Goal: Use online tool/utility: Utilize a website feature to perform a specific function

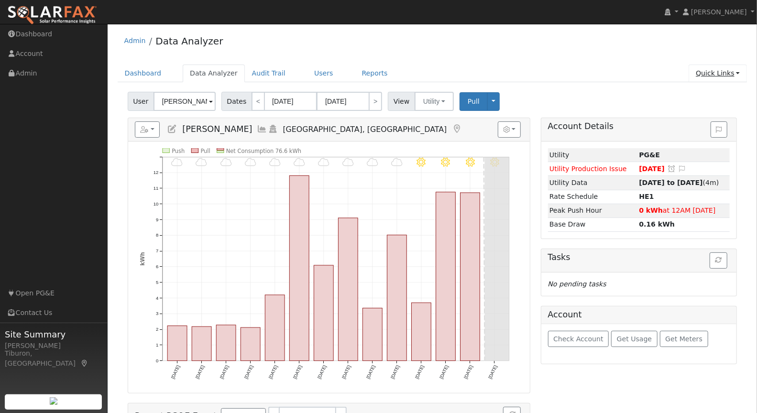
click at [722, 74] on link "Quick Links" at bounding box center [717, 74] width 58 height 18
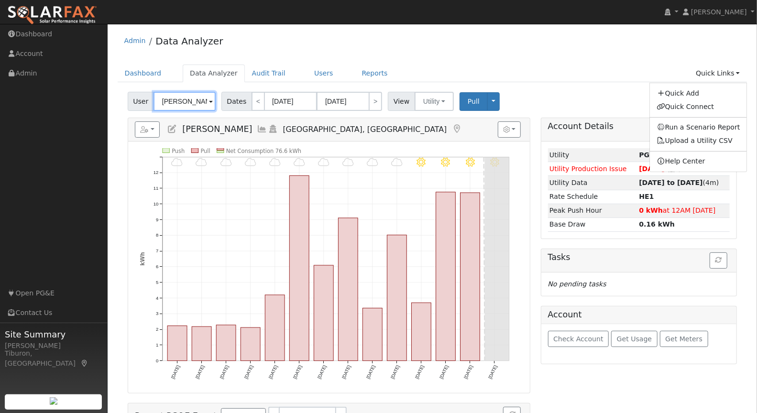
click at [192, 98] on input "[PERSON_NAME]" at bounding box center [184, 101] width 62 height 19
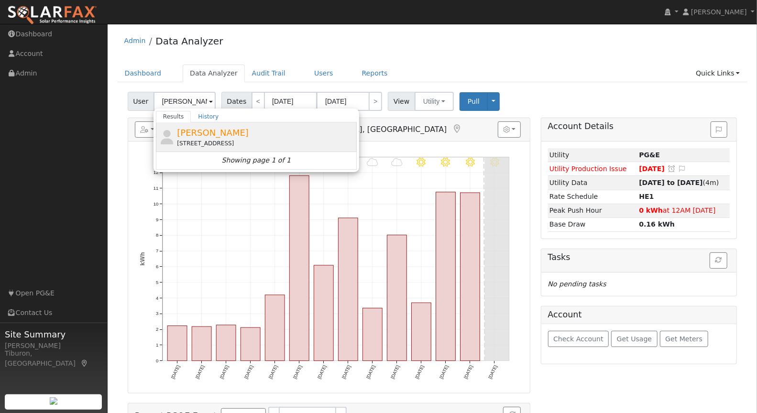
click at [208, 131] on span "[PERSON_NAME]" at bounding box center [213, 133] width 72 height 10
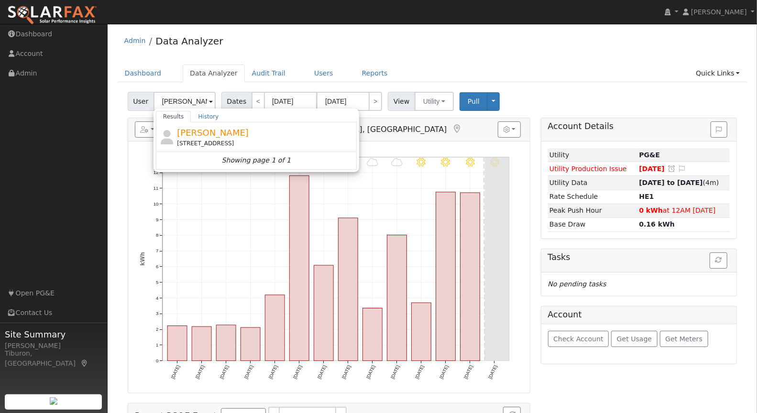
type input "[PERSON_NAME]"
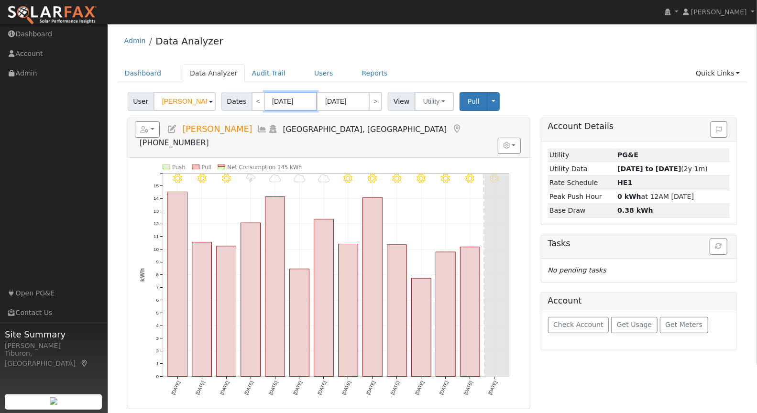
click at [294, 101] on input "[DATE]" at bounding box center [290, 101] width 53 height 19
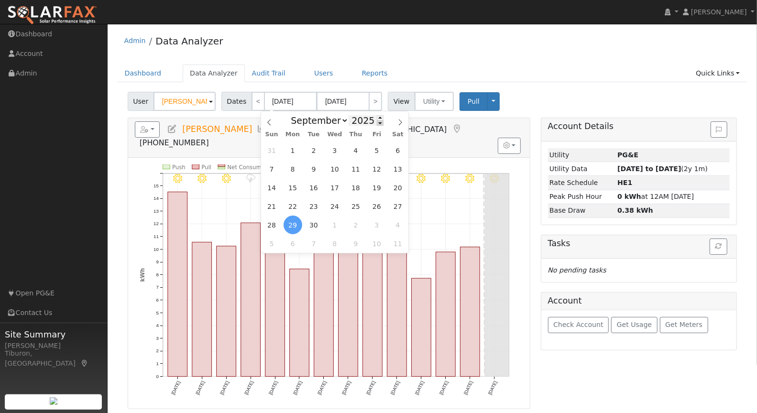
click at [377, 125] on span at bounding box center [380, 122] width 7 height 5
type input "2024"
click at [293, 222] on span "30" at bounding box center [292, 225] width 19 height 19
type input "[DATE]"
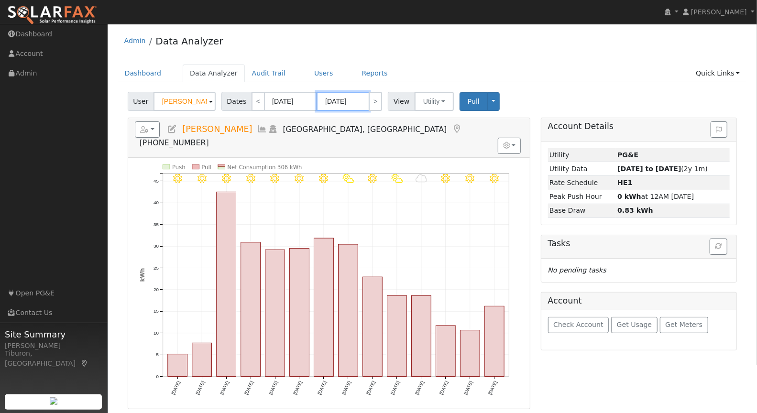
click at [355, 104] on input "[DATE]" at bounding box center [342, 101] width 53 height 19
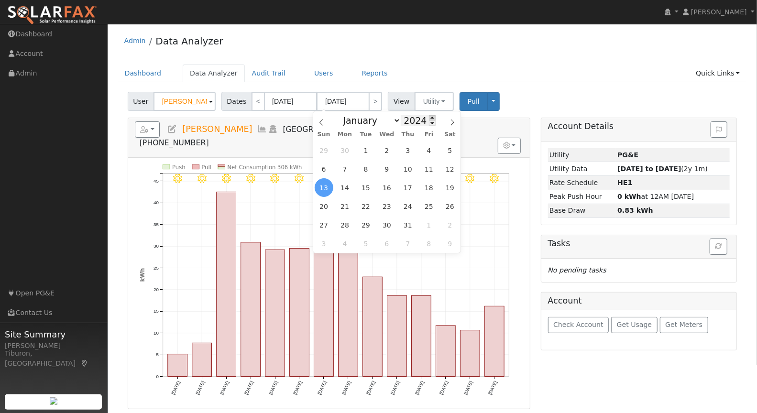
click at [431, 118] on span at bounding box center [432, 117] width 7 height 5
type input "2024"
click at [299, 103] on input "[DATE]" at bounding box center [290, 101] width 53 height 19
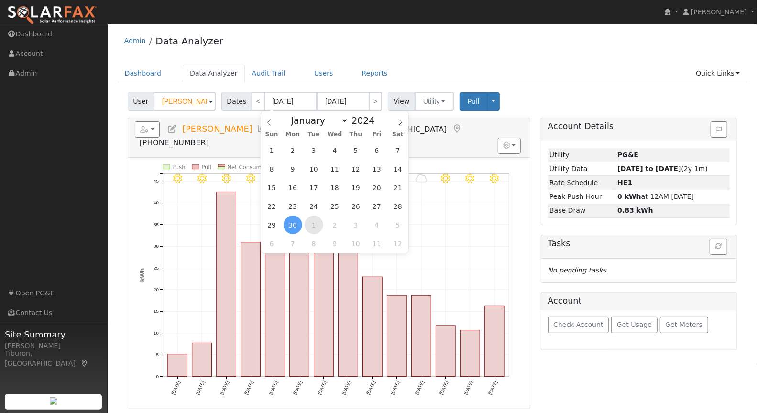
click at [316, 225] on span "1" at bounding box center [314, 225] width 19 height 19
type input "[DATE]"
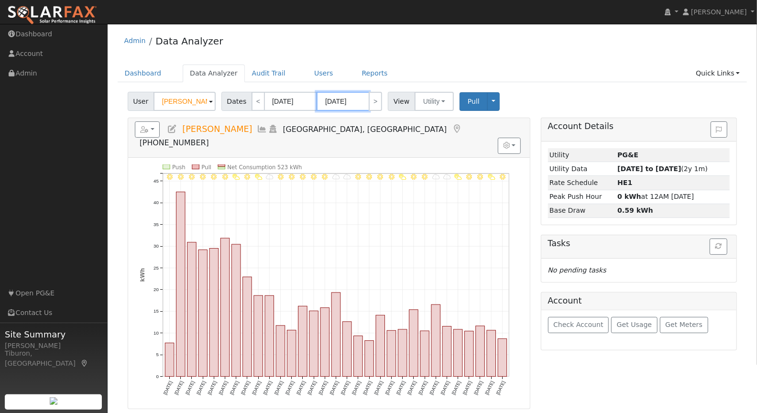
click at [350, 102] on input "[DATE]" at bounding box center [342, 101] width 53 height 19
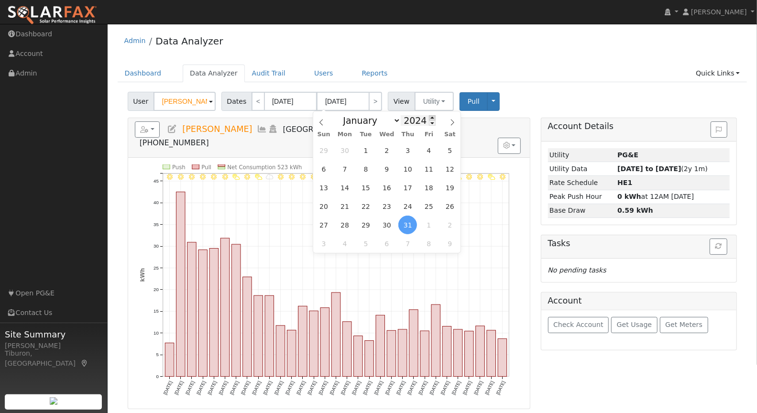
click at [430, 116] on span at bounding box center [432, 117] width 7 height 5
type input "2025"
click at [365, 153] on span "30" at bounding box center [366, 150] width 19 height 19
type input "[DATE]"
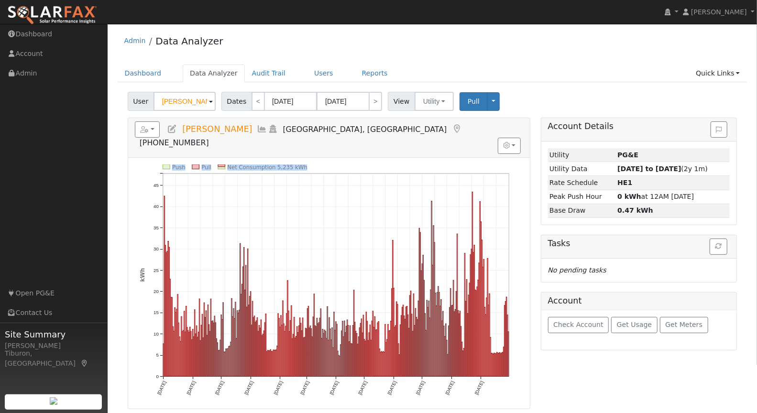
drag, startPoint x: 307, startPoint y: 149, endPoint x: 276, endPoint y: 146, distance: 31.3
click at [276, 158] on div "Push Pull Net Consumption 5,235 kWh [DATE] [DATE] [DATE] [DATE] [DATE] [DATE] […" at bounding box center [329, 283] width 402 height 251
click at [300, 158] on div "Push Pull Net Consumption 5,235 kWh [DATE] [DATE] [DATE] [DATE] [DATE] [DATE] […" at bounding box center [329, 283] width 402 height 251
click at [150, 127] on button "button" at bounding box center [147, 129] width 25 height 16
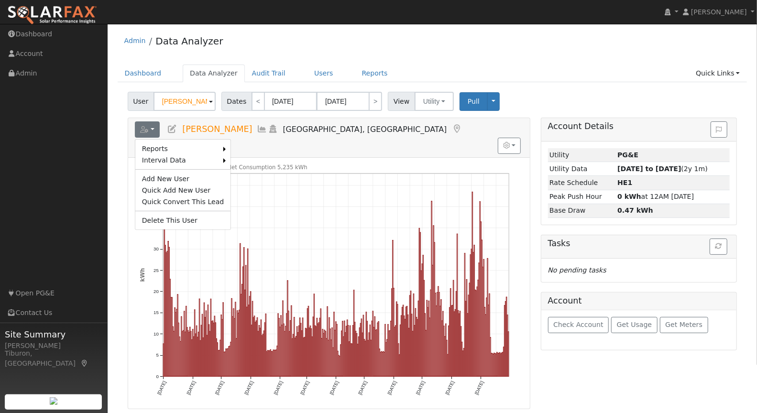
click at [573, 37] on div "Admin Data Analyzer" at bounding box center [433, 43] width 630 height 29
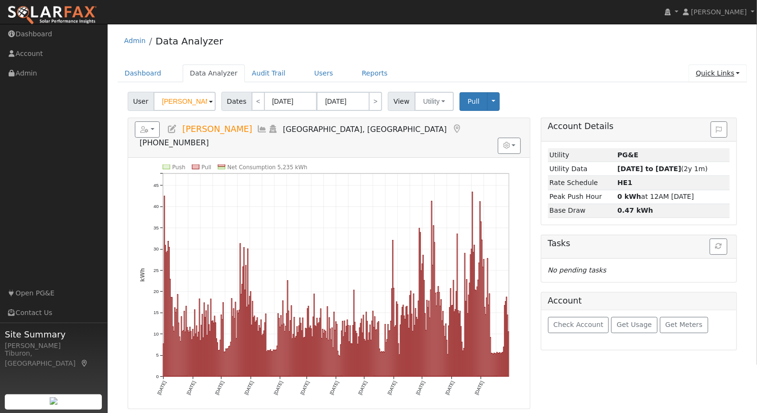
click at [705, 73] on link "Quick Links" at bounding box center [717, 74] width 58 height 18
click at [707, 123] on link "Run a Scenario Report" at bounding box center [698, 127] width 97 height 13
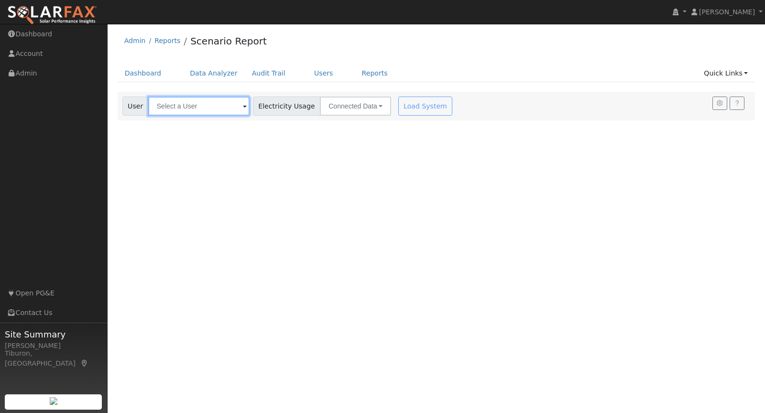
click at [202, 105] on input "text" at bounding box center [198, 106] width 101 height 19
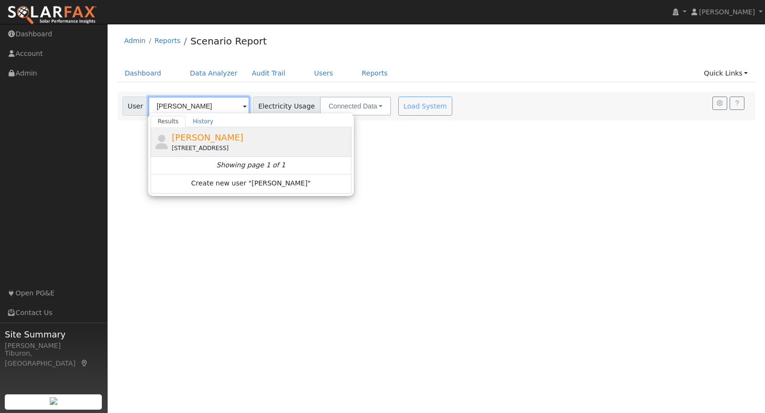
type input "[PERSON_NAME]"
click at [195, 140] on span "[PERSON_NAME]" at bounding box center [208, 137] width 72 height 10
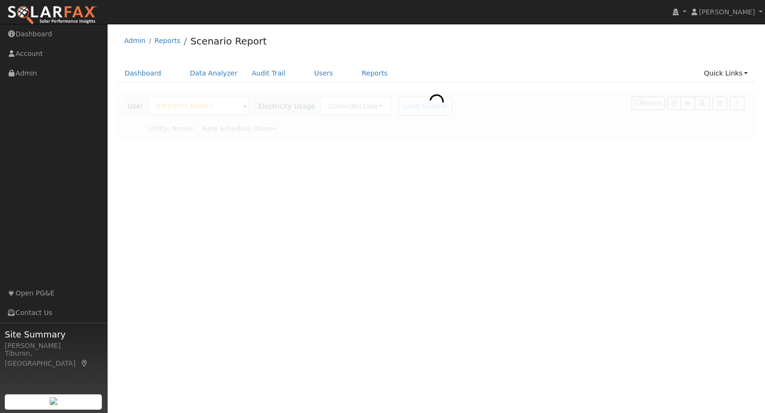
type input "Pacific Gas & Electric"
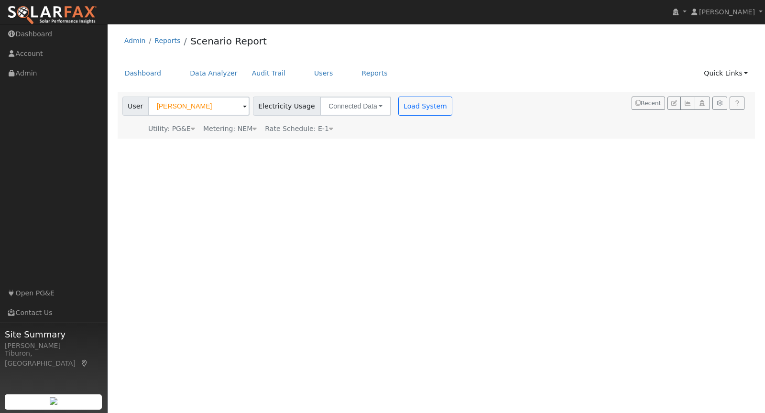
click at [242, 131] on div "Metering: NEM" at bounding box center [230, 129] width 54 height 10
click at [261, 145] on button "NEM" at bounding box center [277, 143] width 38 height 19
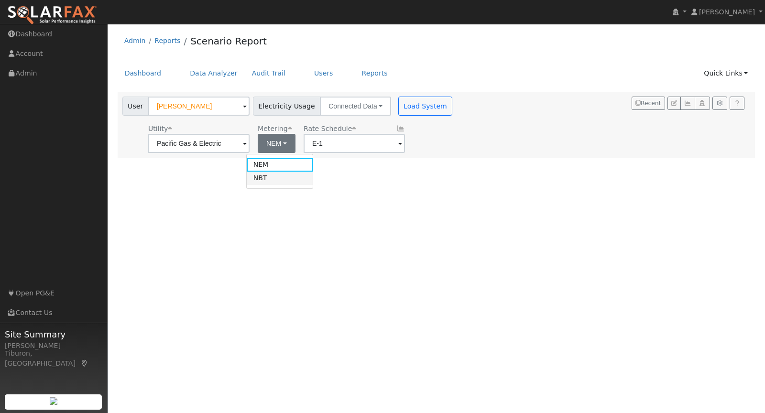
click at [263, 179] on link "NBT" at bounding box center [280, 178] width 66 height 13
type input "E-ELEC"
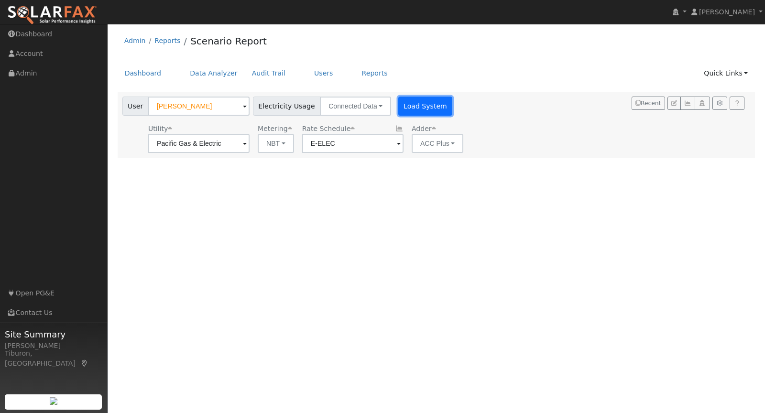
click at [416, 104] on button "Load System" at bounding box center [425, 106] width 54 height 19
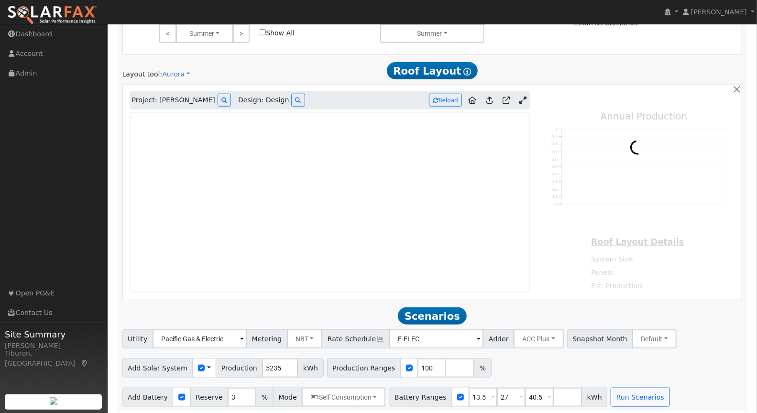
scroll to position [493, 0]
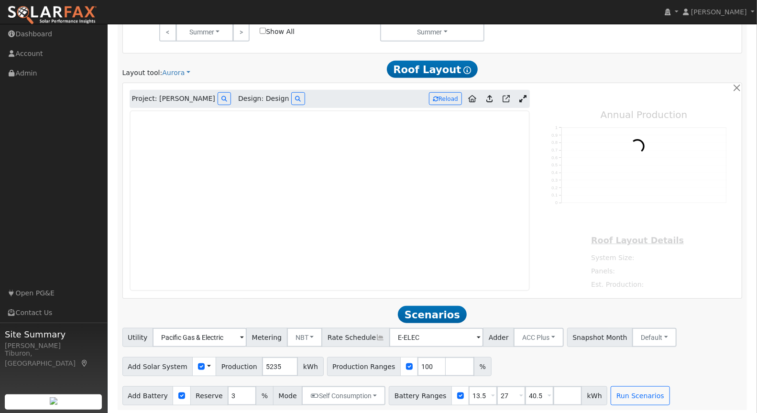
type input "14662"
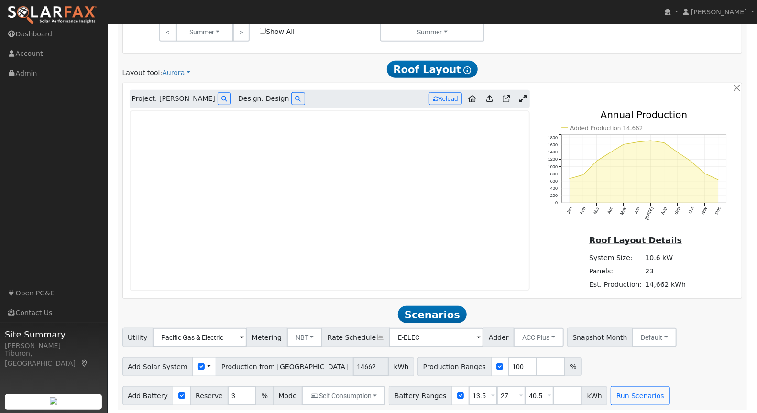
click at [525, 95] on icon at bounding box center [522, 98] width 7 height 7
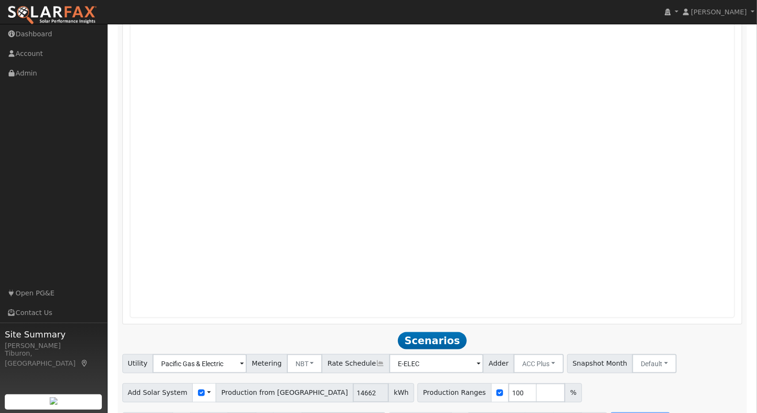
scroll to position [707, 0]
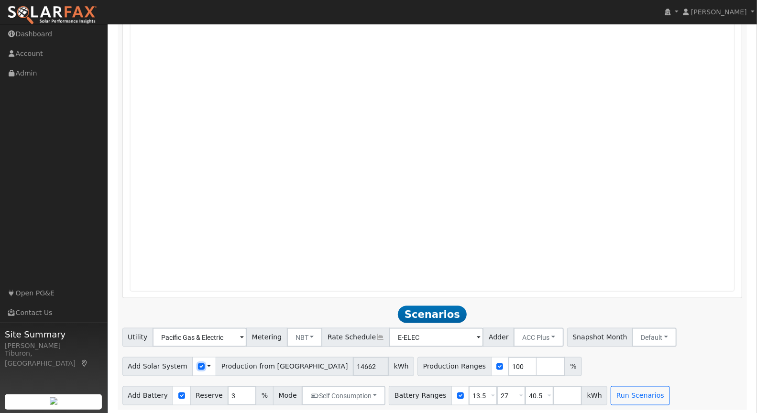
click at [198, 365] on input "checkbox" at bounding box center [201, 366] width 7 height 7
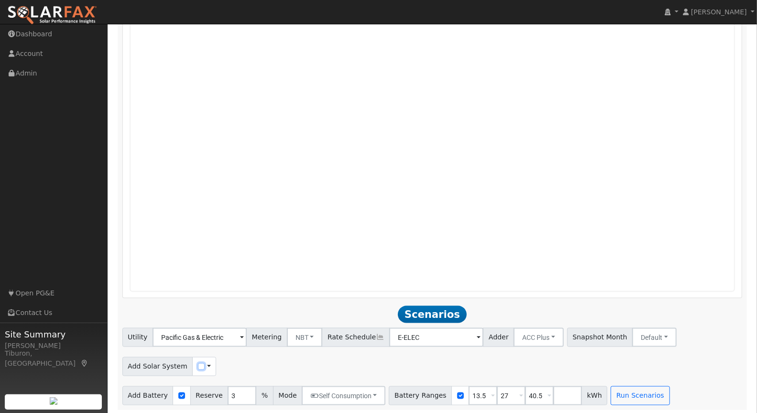
click at [198, 366] on input "checkbox" at bounding box center [201, 366] width 7 height 7
checkbox input "true"
drag, startPoint x: 418, startPoint y: 366, endPoint x: 389, endPoint y: 364, distance: 29.7
click at [389, 364] on div "Production Ranges 100 %" at bounding box center [409, 366] width 164 height 19
type input "120"
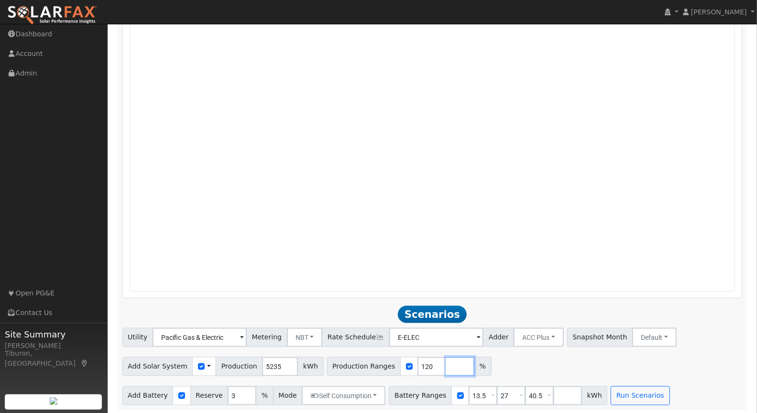
click at [446, 362] on input "number" at bounding box center [460, 366] width 29 height 19
type input "140"
click at [474, 363] on input "number" at bounding box center [488, 366] width 29 height 19
type input "160"
click at [502, 363] on input "number" at bounding box center [516, 366] width 29 height 19
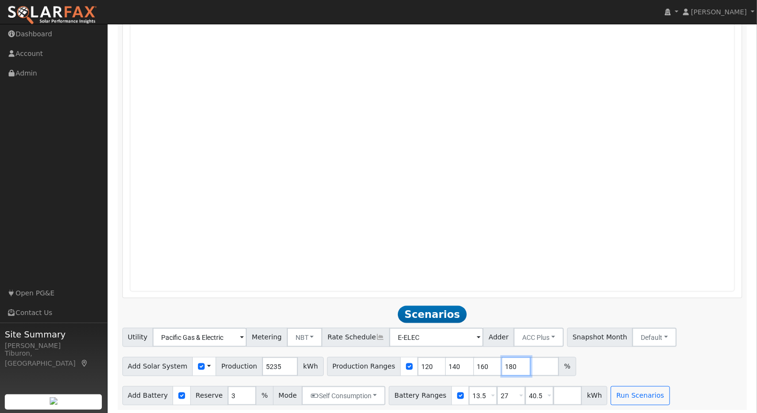
type input "180"
click at [601, 360] on div "Add Solar System Use CSV Data Production 5235 kWh Production Ranges 120 140 160…" at bounding box center [431, 365] width 623 height 22
drag, startPoint x: 530, startPoint y: 394, endPoint x: 510, endPoint y: 394, distance: 20.6
click at [510, 394] on div "Battery Ranges 13.5 Overrides Reserve % Mode None None Self Consumption Peak Sa…" at bounding box center [498, 395] width 218 height 19
click at [604, 392] on button "Run Scenarios" at bounding box center [611, 395] width 59 height 19
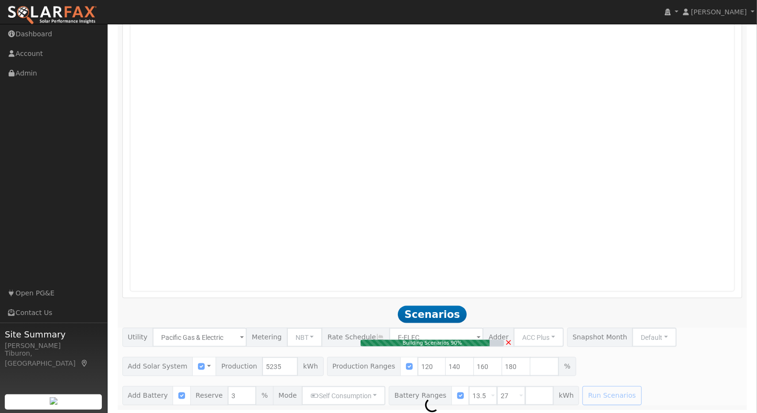
type input "5.6"
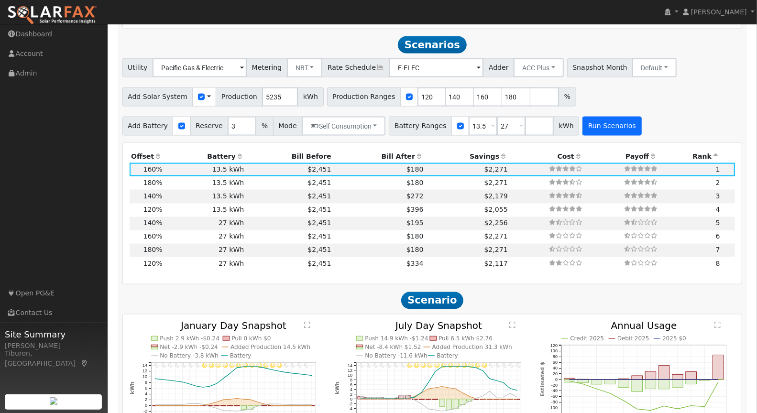
scroll to position [981, 0]
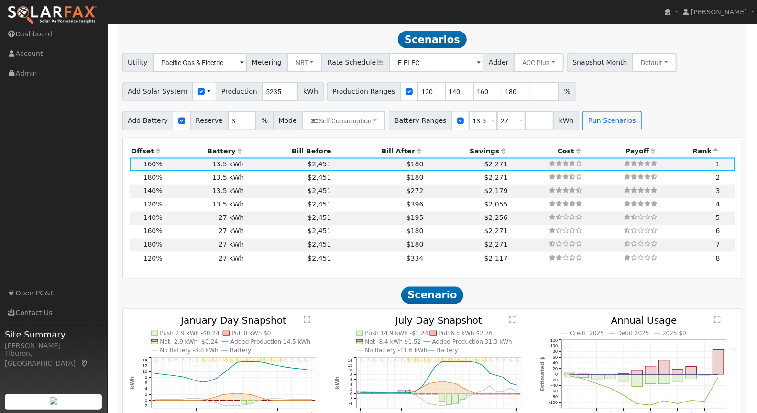
click at [390, 147] on th "Bill After" at bounding box center [379, 150] width 92 height 13
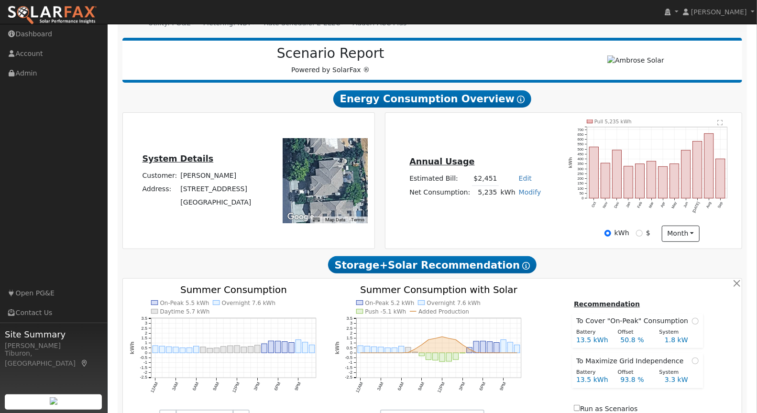
scroll to position [0, 0]
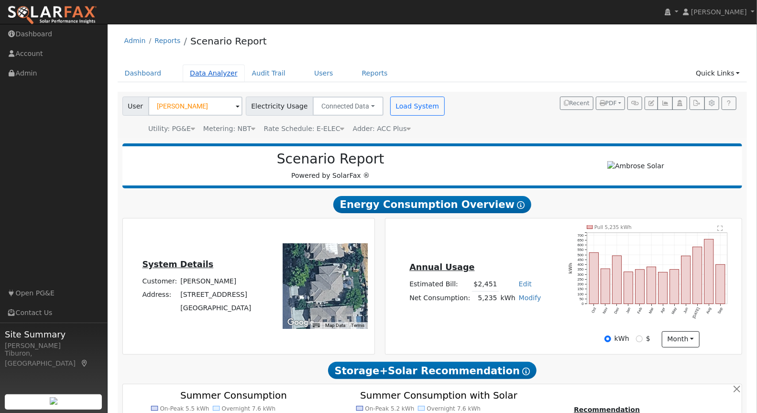
click at [213, 74] on link "Data Analyzer" at bounding box center [214, 74] width 62 height 18
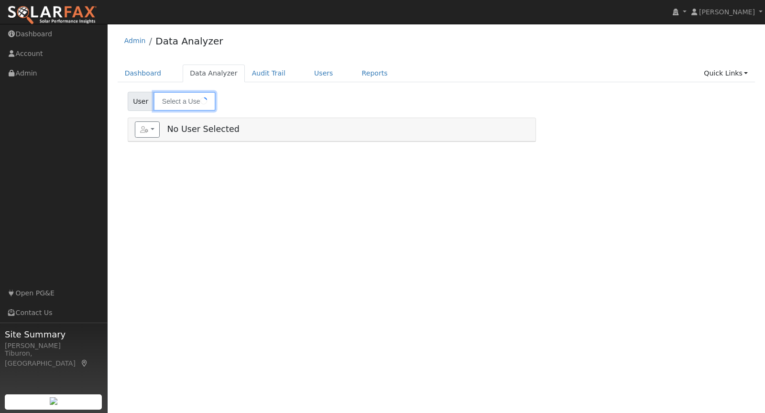
type input "[PERSON_NAME]"
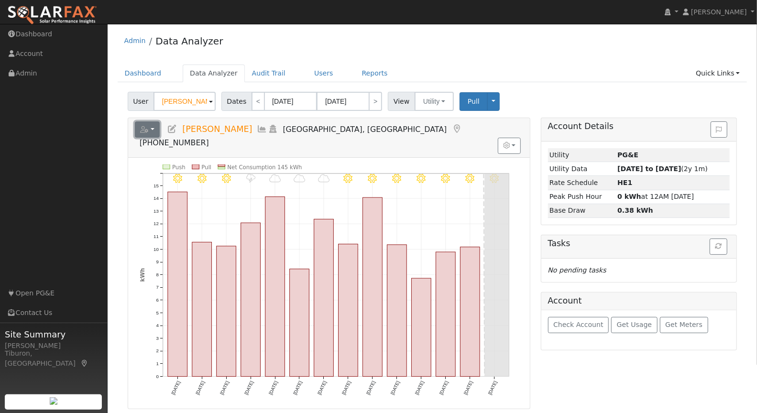
click at [146, 133] on button "button" at bounding box center [147, 129] width 25 height 16
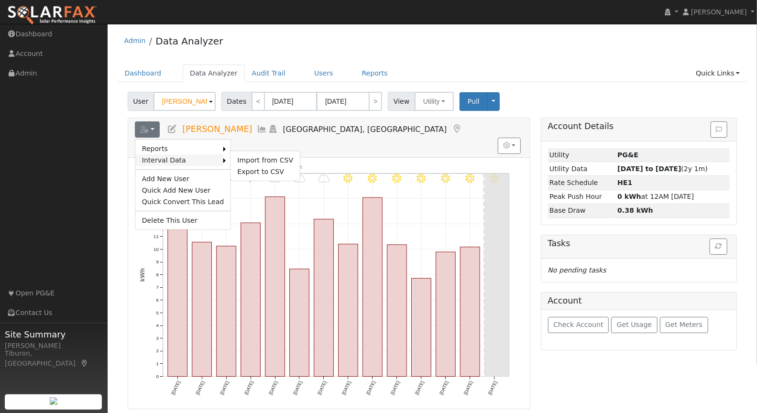
click at [168, 160] on link "Interval Data" at bounding box center [179, 159] width 88 height 11
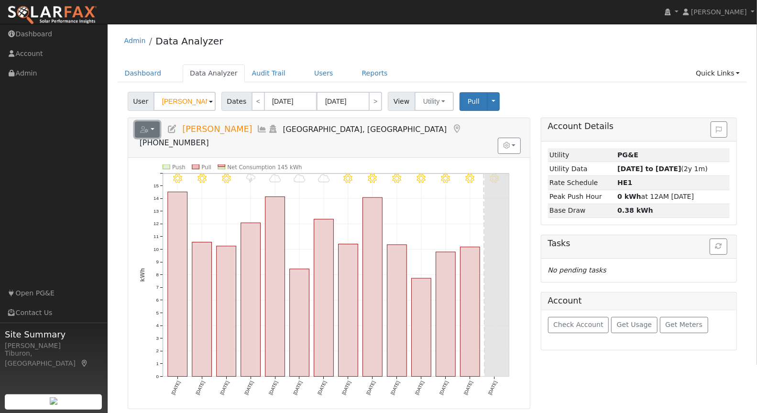
click at [147, 129] on icon "button" at bounding box center [144, 129] width 9 height 7
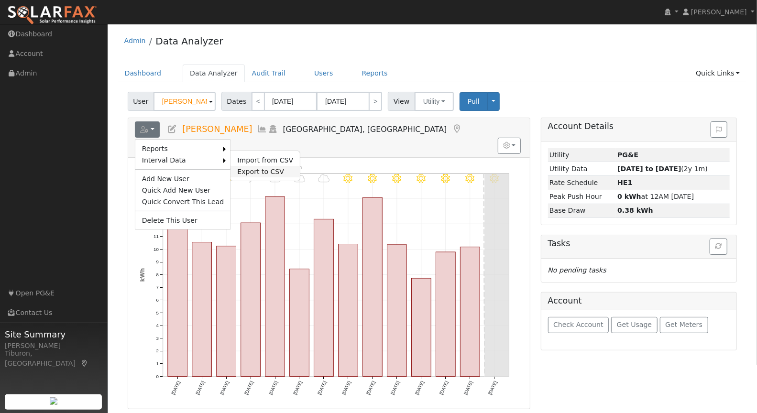
click at [252, 169] on link "Export to CSV" at bounding box center [264, 171] width 69 height 11
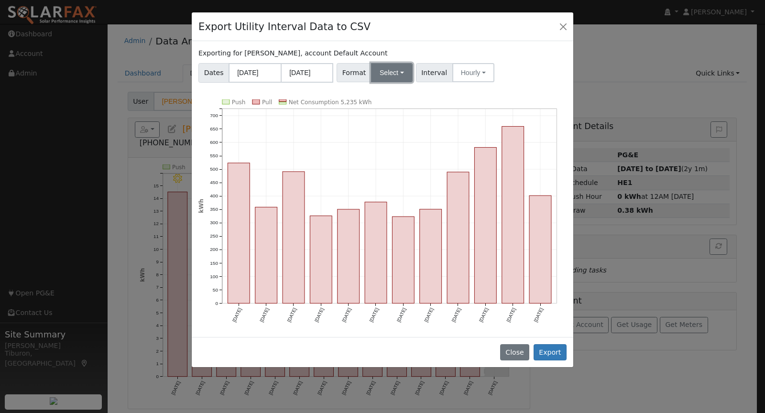
click at [381, 74] on button "Select" at bounding box center [392, 72] width 42 height 19
click at [388, 155] on link "Aurora" at bounding box center [403, 154] width 68 height 13
click at [550, 348] on button "Export" at bounding box center [550, 352] width 33 height 16
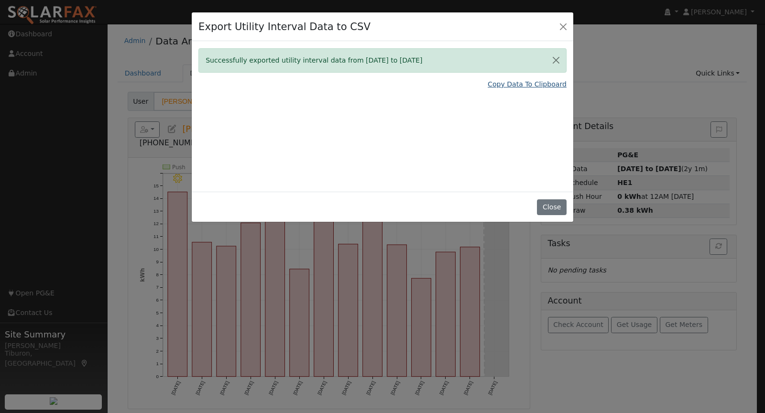
click at [533, 79] on link "Copy Data To Clipboard" at bounding box center [527, 84] width 79 height 10
click at [551, 207] on button "Close" at bounding box center [551, 207] width 29 height 16
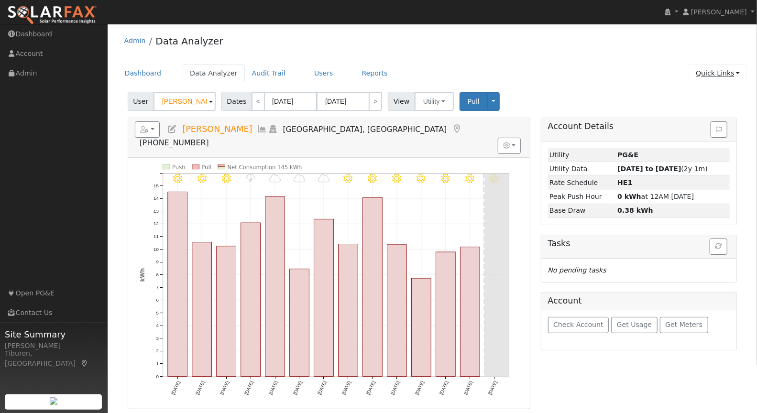
click at [719, 70] on link "Quick Links" at bounding box center [717, 74] width 58 height 18
click at [714, 126] on link "Run a Scenario Report" at bounding box center [698, 127] width 97 height 13
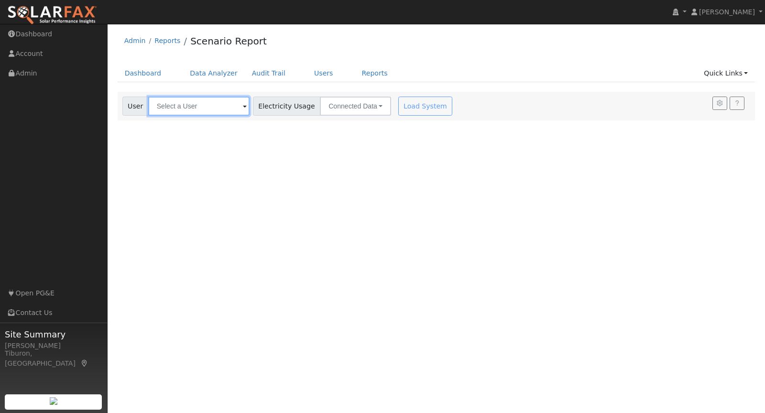
click at [185, 113] on input "text" at bounding box center [198, 106] width 101 height 19
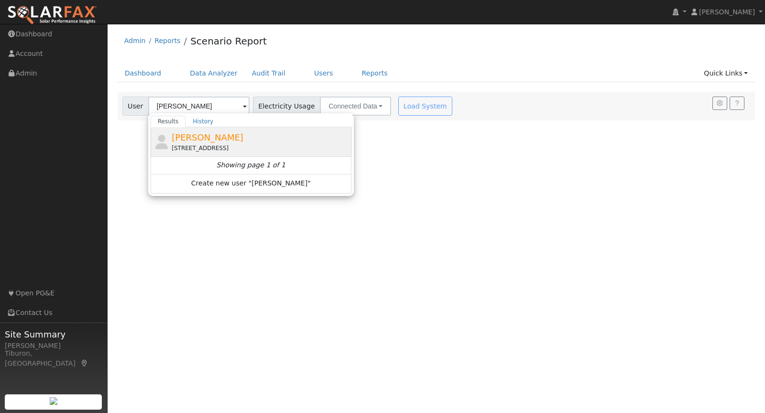
click at [198, 137] on span "[PERSON_NAME]" at bounding box center [208, 137] width 72 height 10
type input "[PERSON_NAME]"
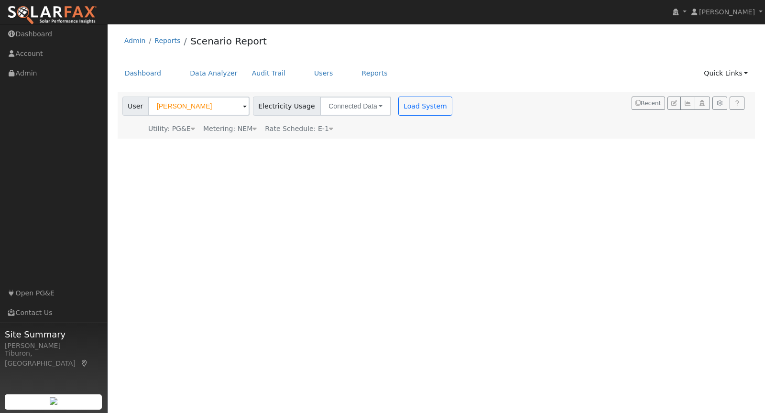
click at [242, 127] on div "Metering: NEM" at bounding box center [230, 129] width 54 height 10
click at [265, 142] on button "NEM" at bounding box center [277, 143] width 38 height 19
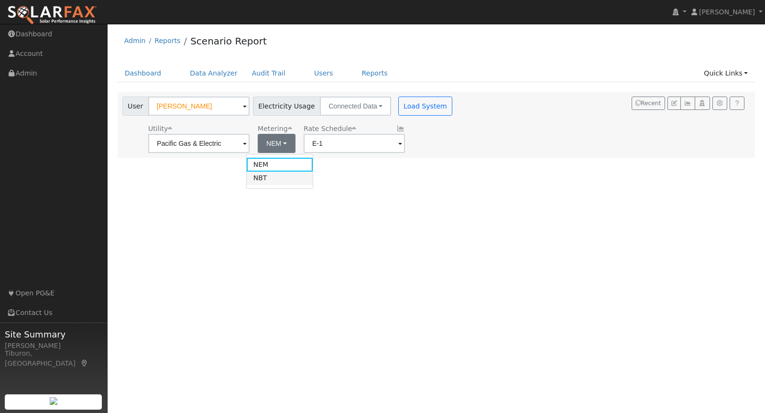
click at [273, 180] on link "NBT" at bounding box center [280, 178] width 66 height 13
type input "E-ELEC"
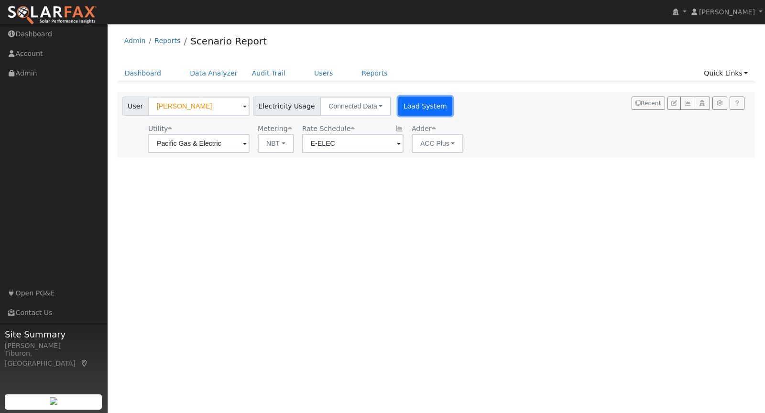
click at [403, 104] on button "Load System" at bounding box center [425, 106] width 54 height 19
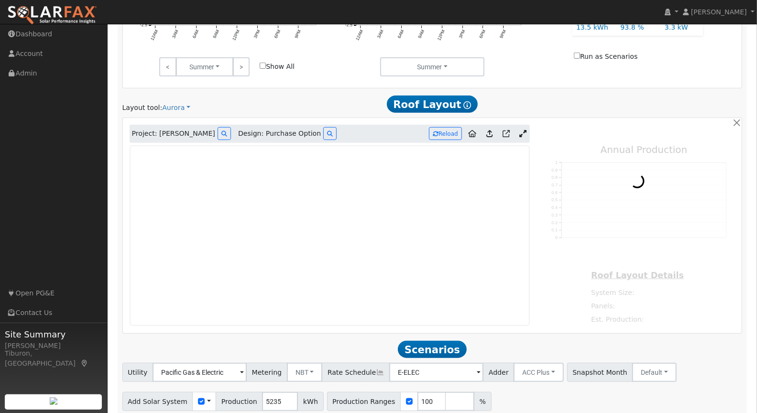
scroll to position [493, 0]
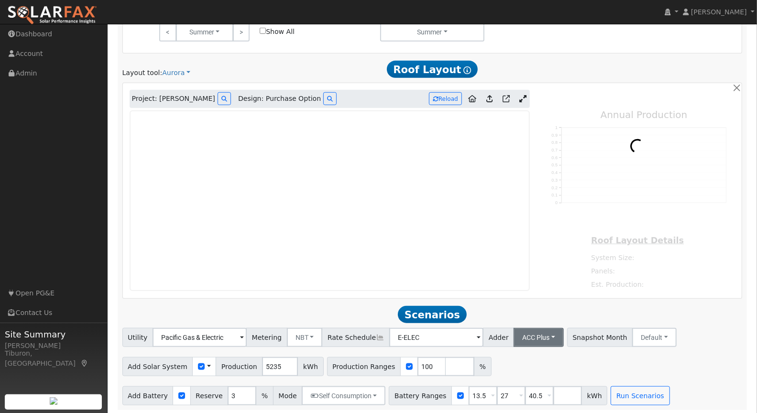
type input "7685"
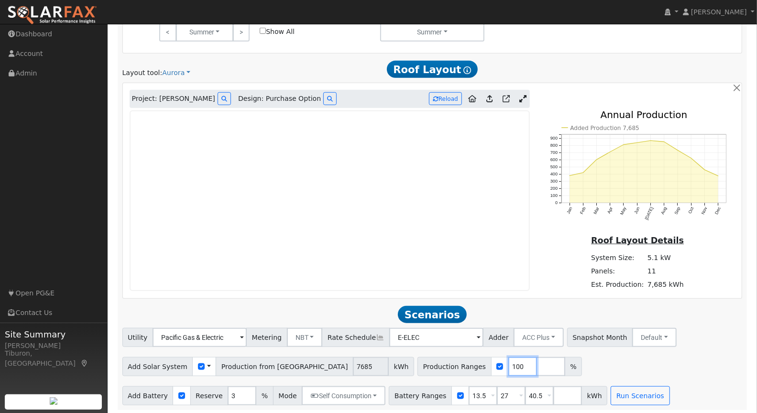
drag, startPoint x: 454, startPoint y: 364, endPoint x: 427, endPoint y: 365, distance: 26.8
click at [432, 364] on div "Production Ranges 100 %" at bounding box center [499, 366] width 164 height 19
type input "147"
click at [198, 365] on input "checkbox" at bounding box center [201, 366] width 7 height 7
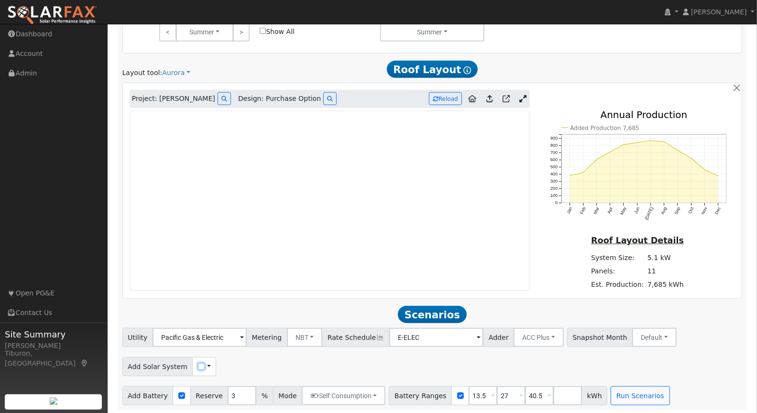
click at [198, 365] on input "checkbox" at bounding box center [201, 366] width 7 height 7
checkbox input "true"
click at [446, 366] on input "number" at bounding box center [460, 366] width 29 height 19
drag, startPoint x: 533, startPoint y: 395, endPoint x: 511, endPoint y: 393, distance: 21.6
click at [511, 393] on div "Battery Ranges 13.5 Overrides Reserve % Mode None None Self Consumption Peak Sa…" at bounding box center [498, 395] width 218 height 19
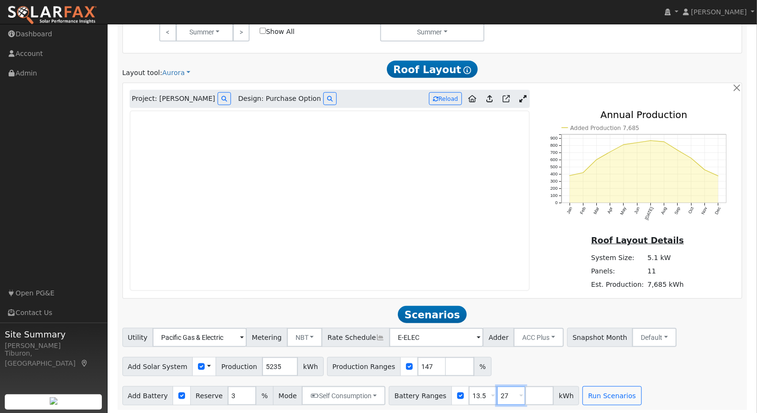
drag, startPoint x: 494, startPoint y: 394, endPoint x: 487, endPoint y: 394, distance: 7.2
click at [497, 394] on input "27" at bounding box center [511, 395] width 29 height 19
drag, startPoint x: 498, startPoint y: 395, endPoint x: 484, endPoint y: 394, distance: 13.4
click at [484, 394] on div "Battery Ranges 13.5 Overrides Reserve % Mode None None Self Consumption Peak Sa…" at bounding box center [484, 395] width 190 height 19
click at [569, 400] on button "Run Scenarios" at bounding box center [583, 395] width 59 height 19
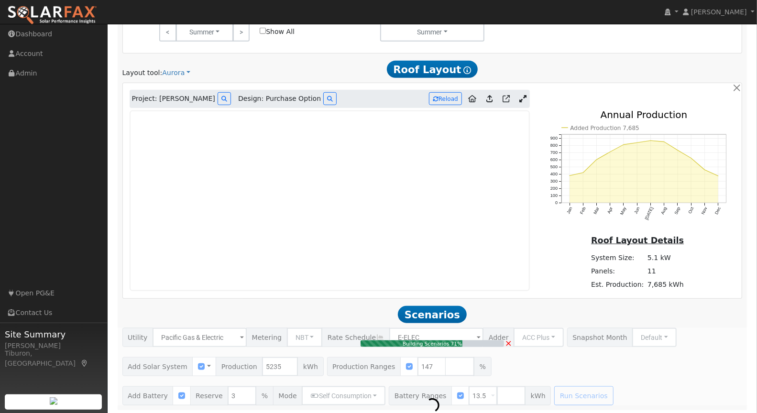
type input "5.1"
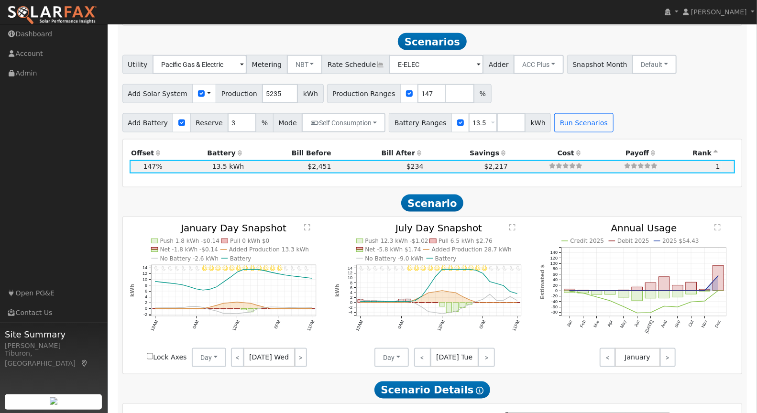
scroll to position [768, 0]
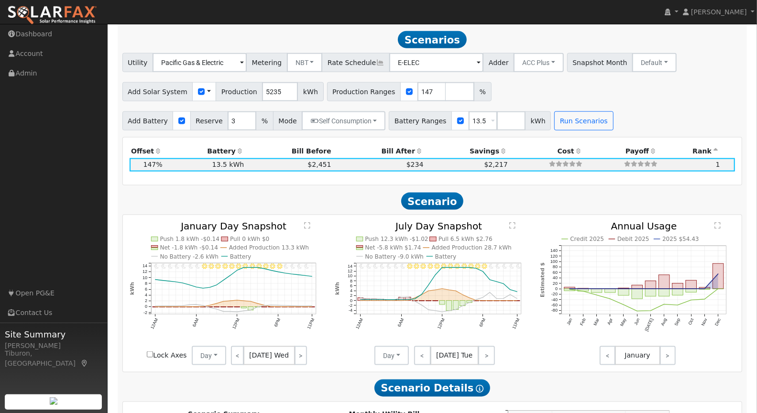
click at [154, 351] on label "Lock Axes" at bounding box center [167, 355] width 40 height 10
click at [153, 351] on input "Lock Axes" at bounding box center [150, 354] width 6 height 6
checkbox input "true"
click at [207, 354] on button "Day" at bounding box center [209, 355] width 34 height 19
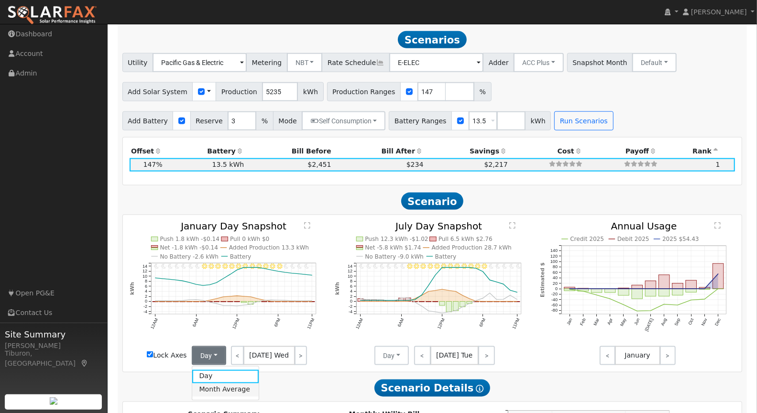
click at [236, 387] on link "Month Average" at bounding box center [225, 389] width 66 height 13
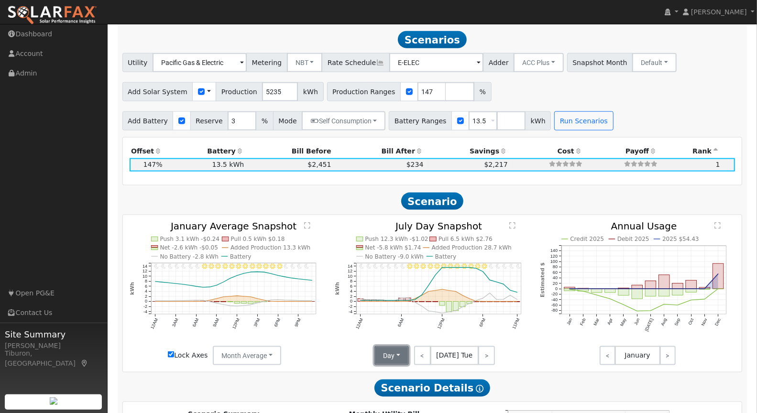
click at [391, 356] on button "Day" at bounding box center [391, 355] width 34 height 19
click at [408, 387] on link "Month Average" at bounding box center [408, 389] width 66 height 13
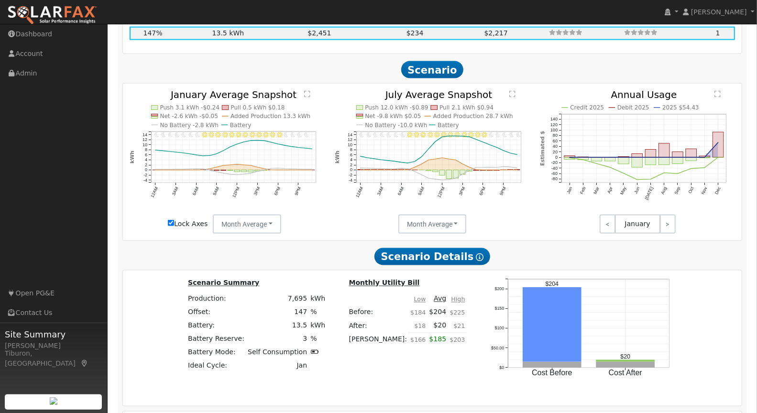
scroll to position [893, 0]
